Goal: Navigation & Orientation: Find specific page/section

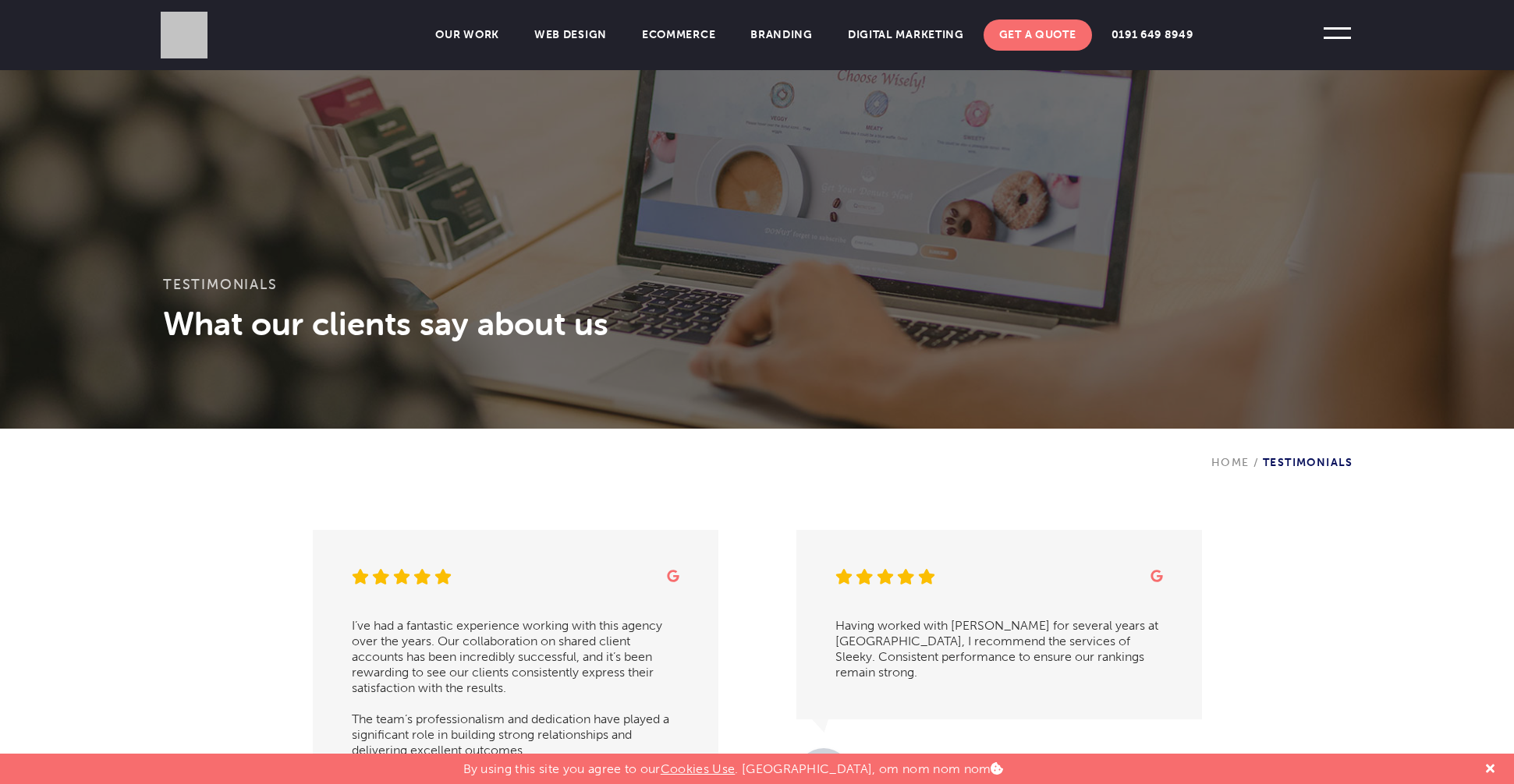
scroll to position [155, 0]
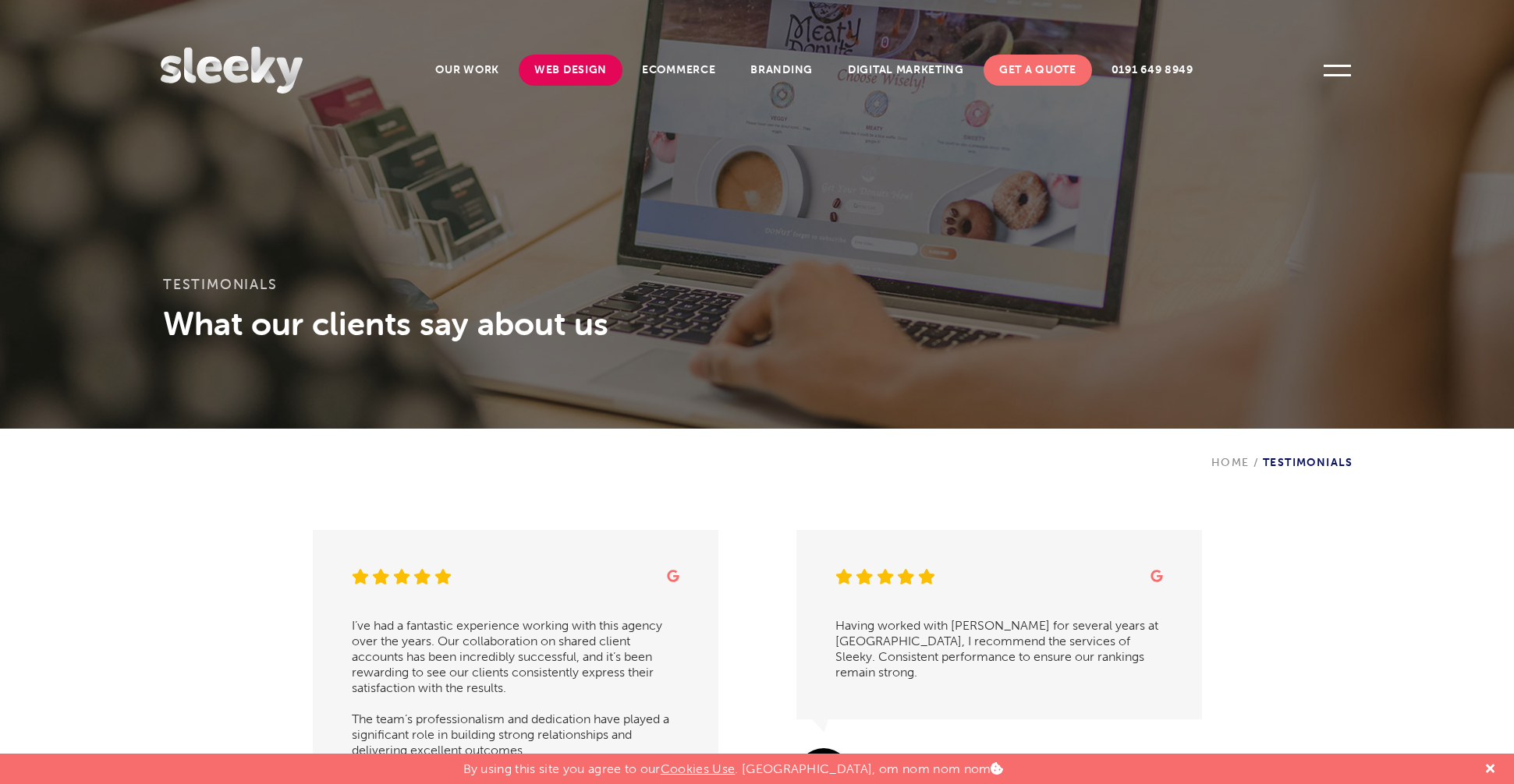
click at [580, 72] on link "Web Design" at bounding box center [571, 70] width 104 height 31
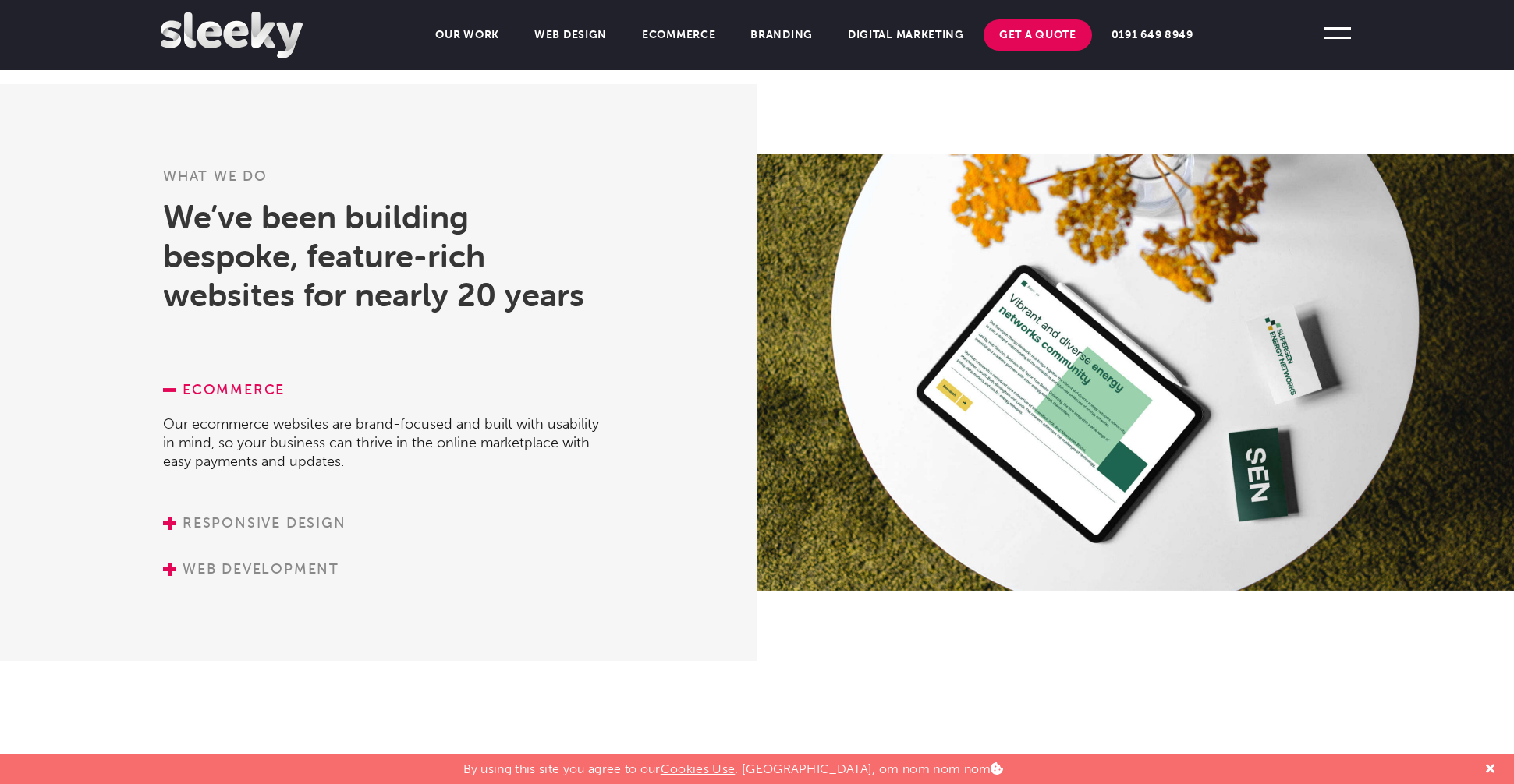
scroll to position [1881, 0]
